Goal: Navigation & Orientation: Understand site structure

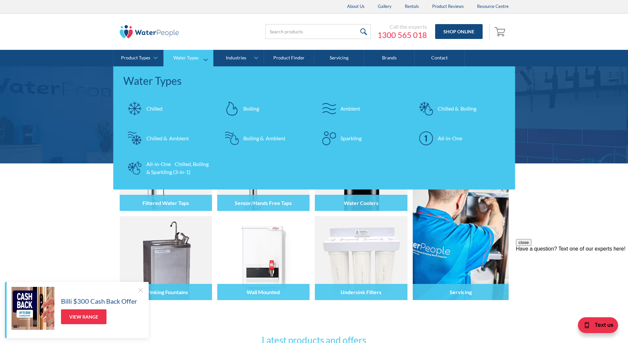
click at [347, 134] on div "Sparkling" at bounding box center [351, 138] width 21 height 8
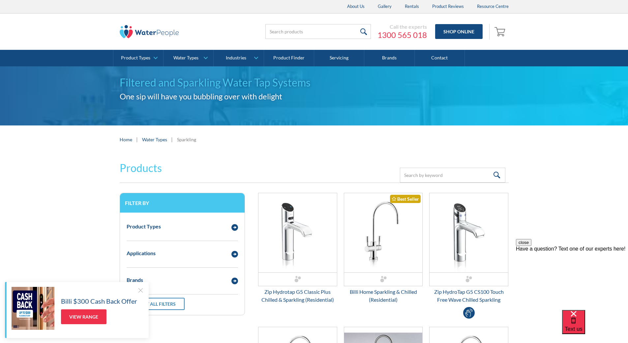
click at [140, 291] on div at bounding box center [140, 290] width 7 height 7
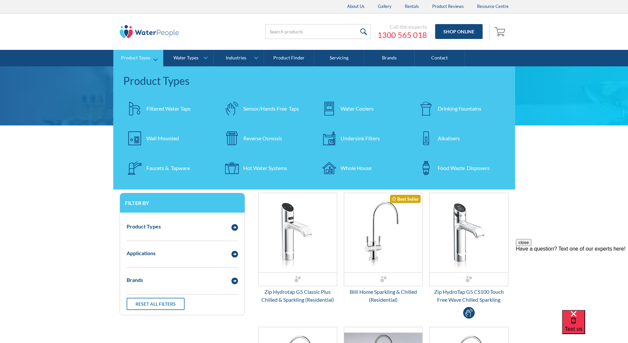
click at [451, 140] on div "Alkalisers" at bounding box center [449, 138] width 22 height 8
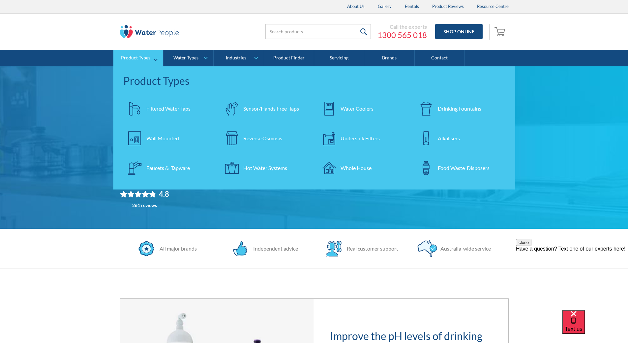
click at [282, 139] on div "Reverse Osmosis" at bounding box center [262, 138] width 39 height 8
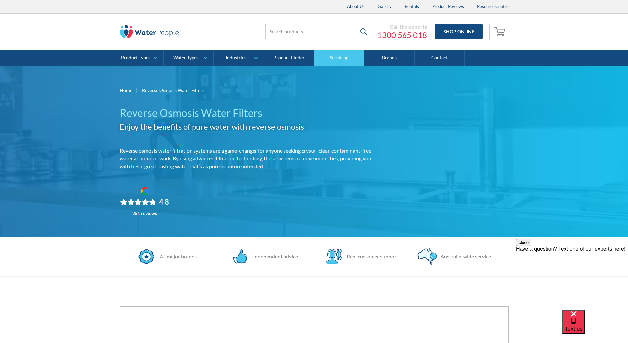
click at [333, 61] on link "Servicing" at bounding box center [339, 58] width 50 height 16
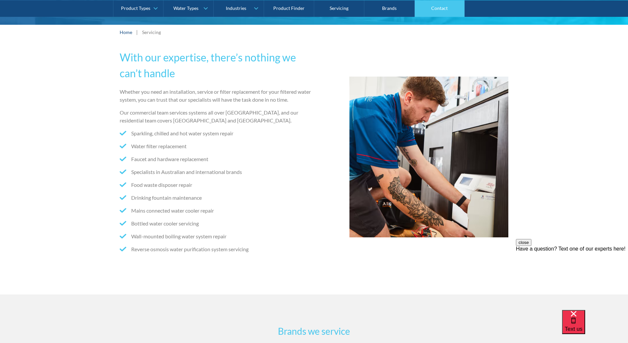
click at [430, 8] on link "Contact" at bounding box center [440, 8] width 50 height 16
